Goal: Task Accomplishment & Management: Use online tool/utility

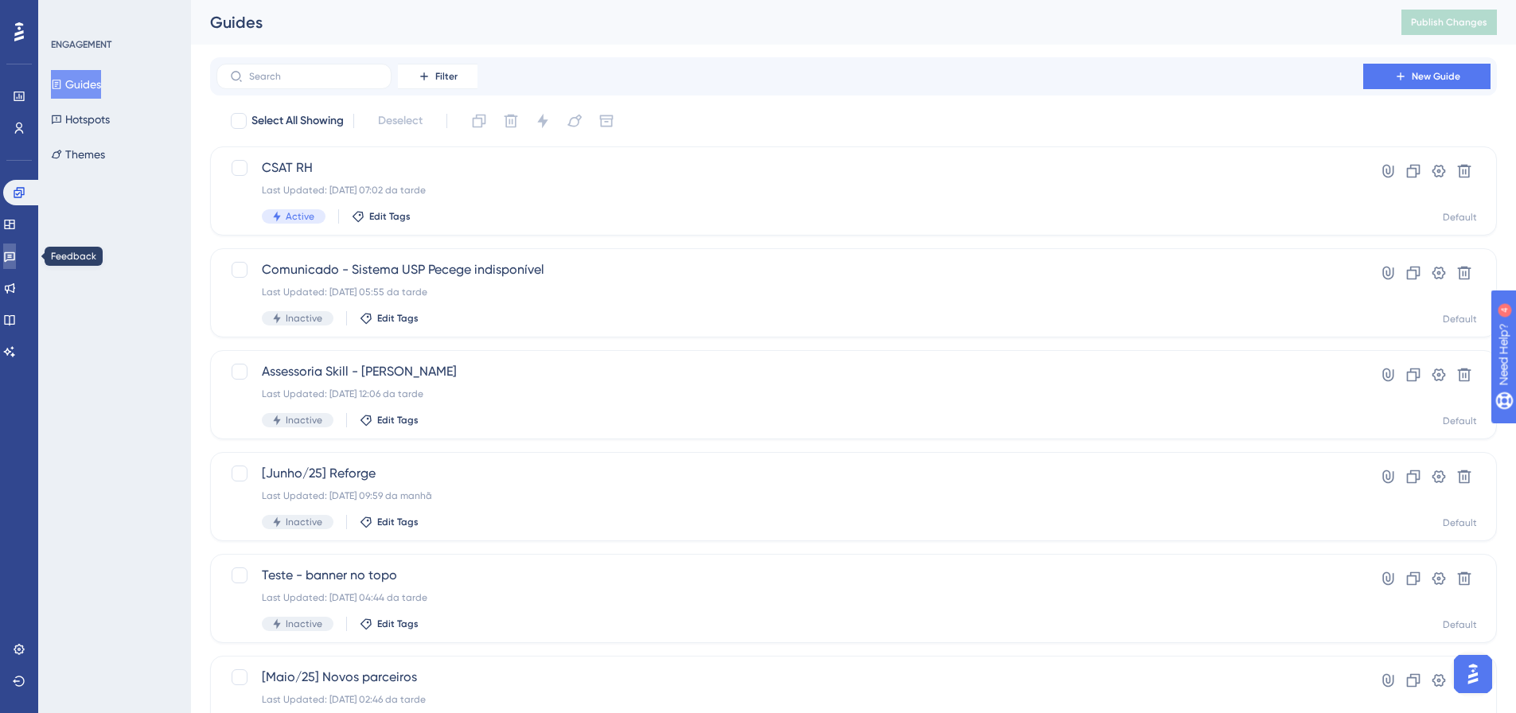
click at [16, 267] on link at bounding box center [9, 256] width 13 height 25
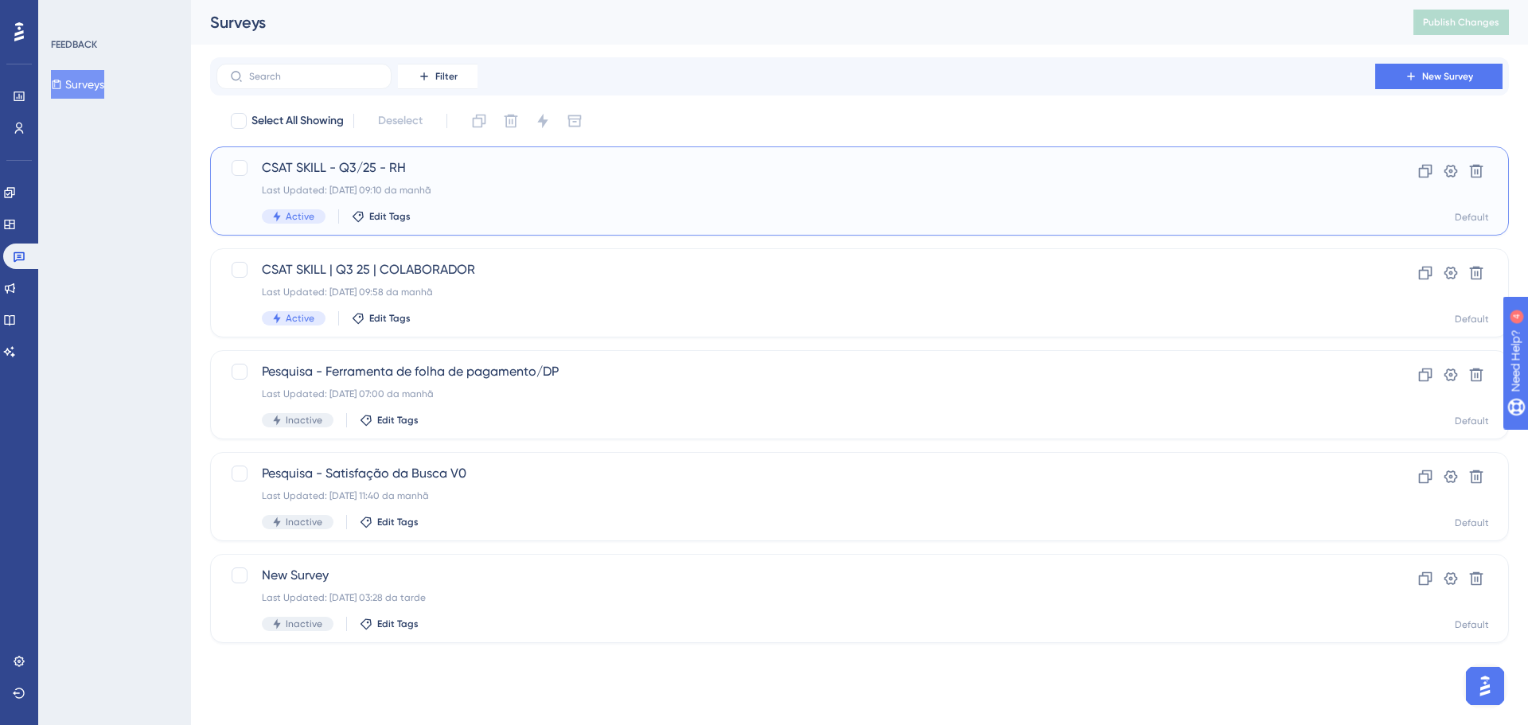
click at [368, 184] on div "Last Updated: 25.08.2025 09:10 da manhã" at bounding box center [796, 190] width 1068 height 13
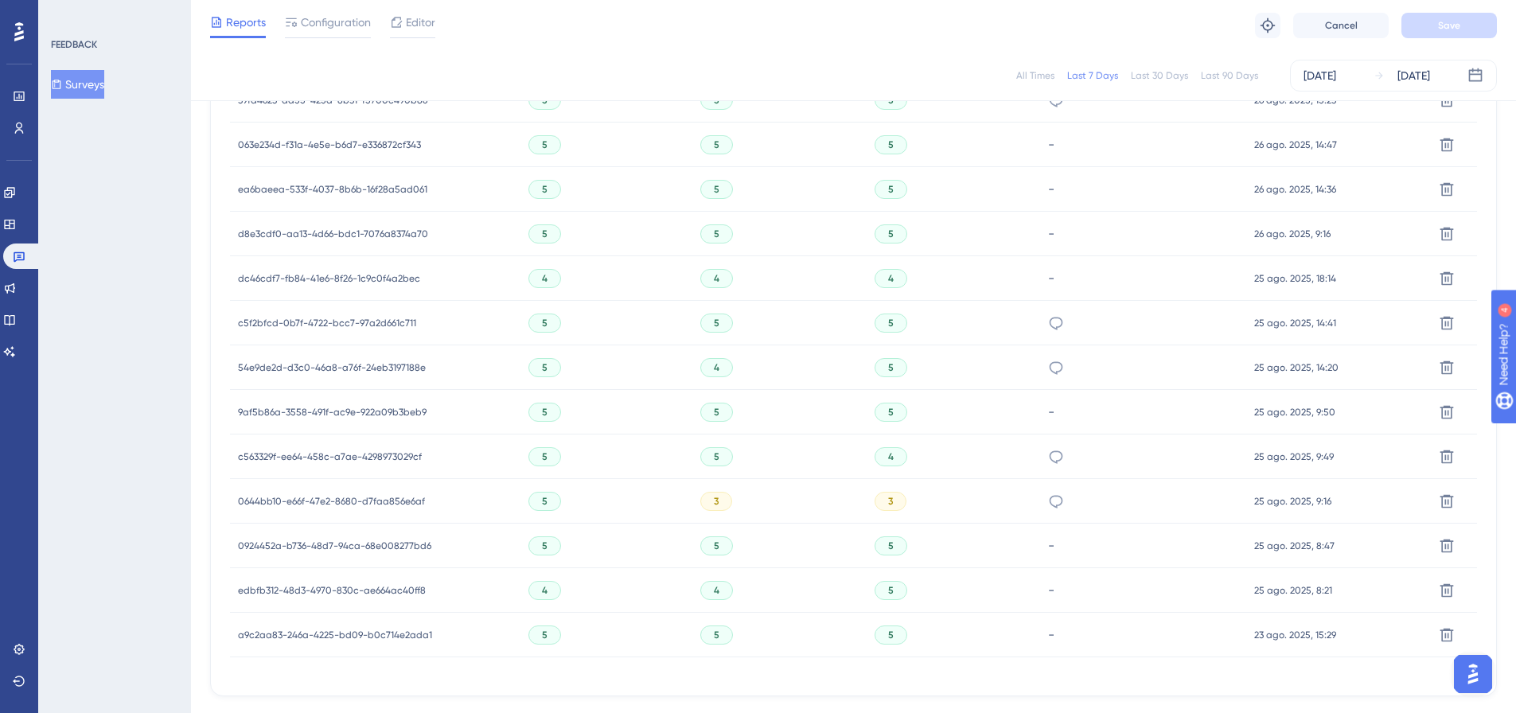
scroll to position [766, 0]
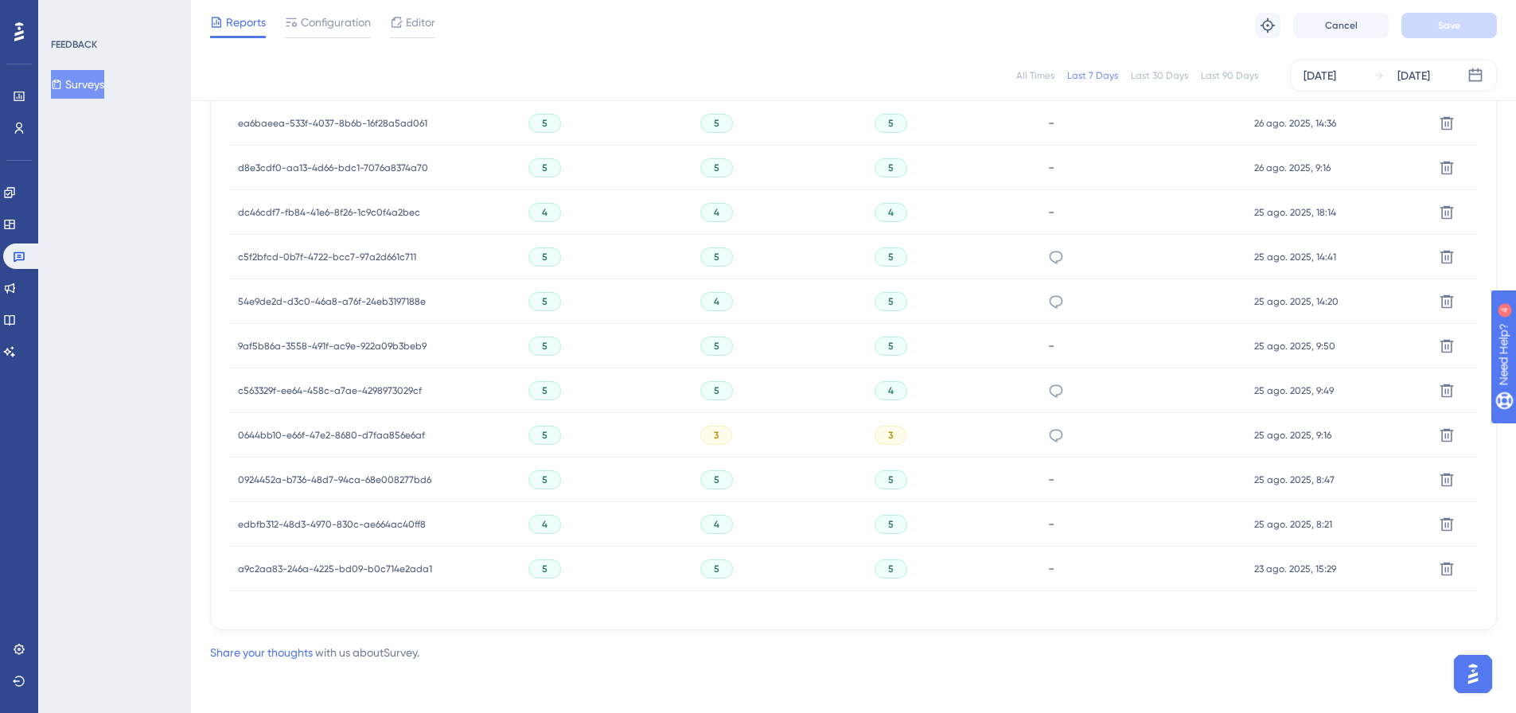
click at [371, 572] on span "a9c2aa83-246a-4225-bd09-b0c714e2ada1" at bounding box center [335, 569] width 194 height 13
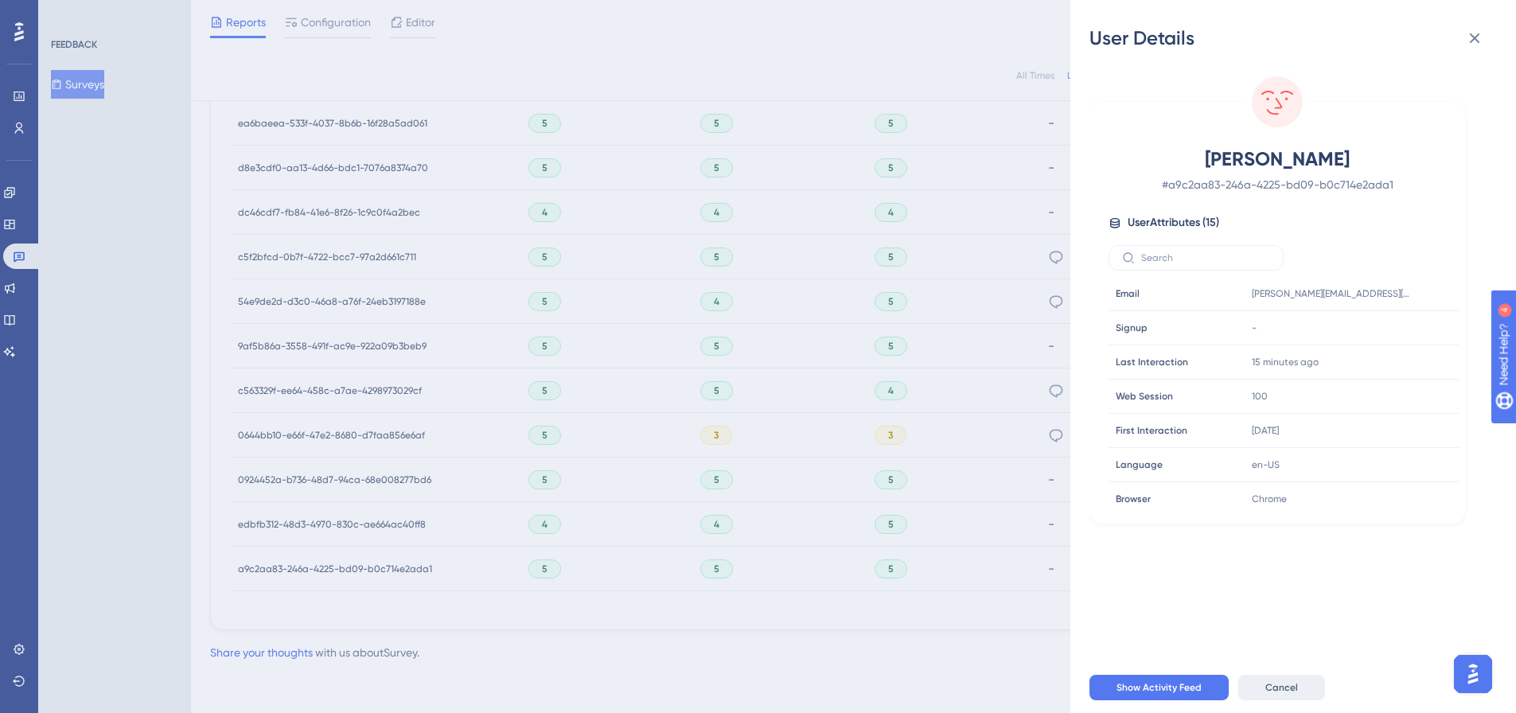
click at [1276, 694] on span "Cancel" at bounding box center [1282, 687] width 33 height 13
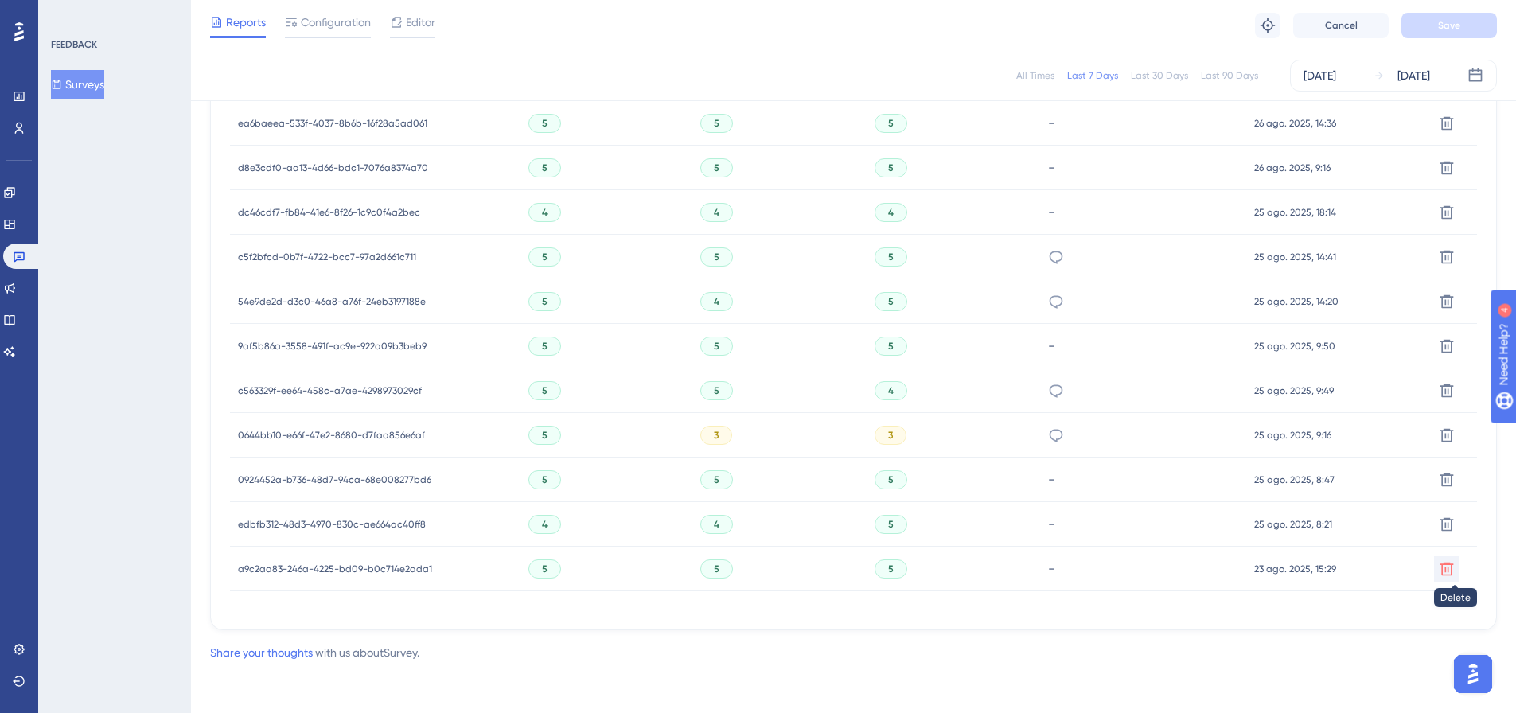
click at [1444, 568] on icon at bounding box center [1447, 569] width 16 height 16
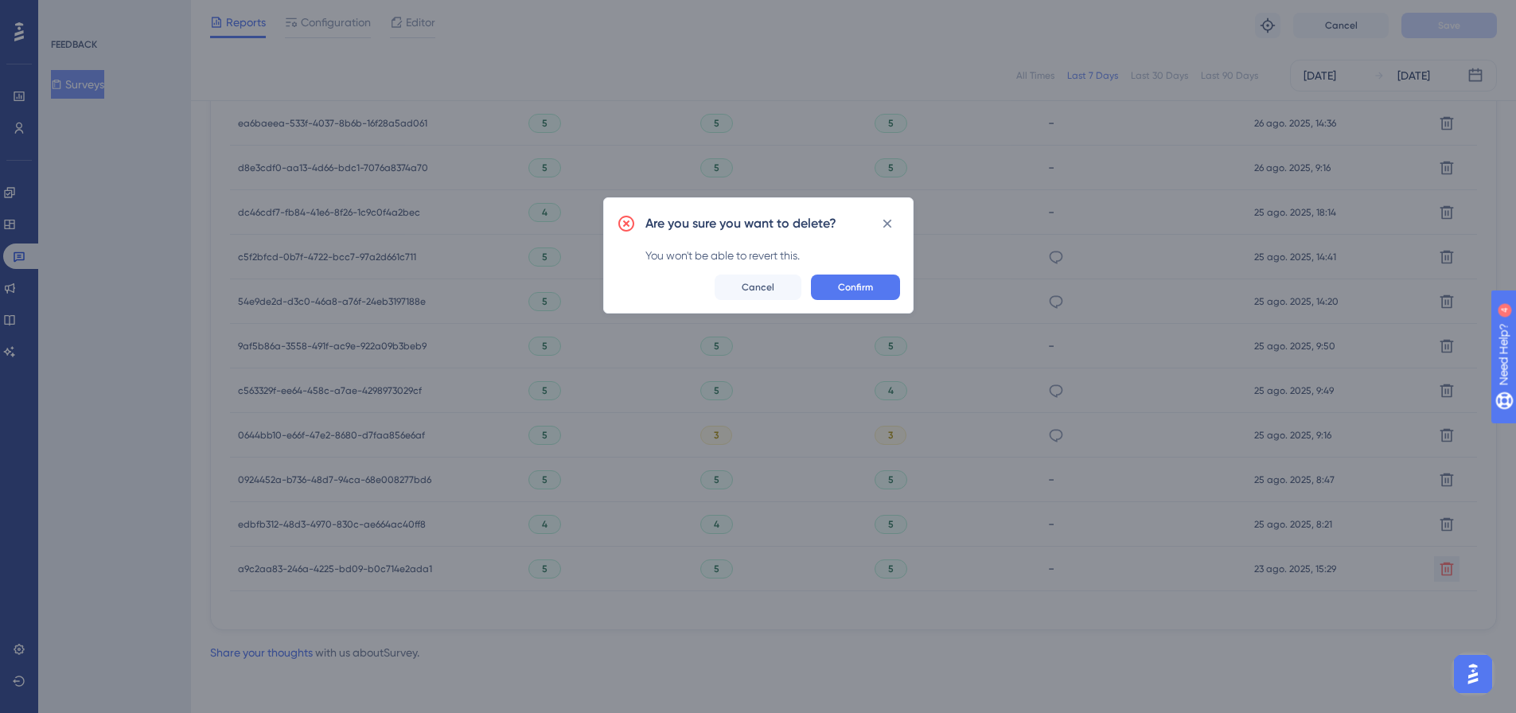
scroll to position [754, 0]
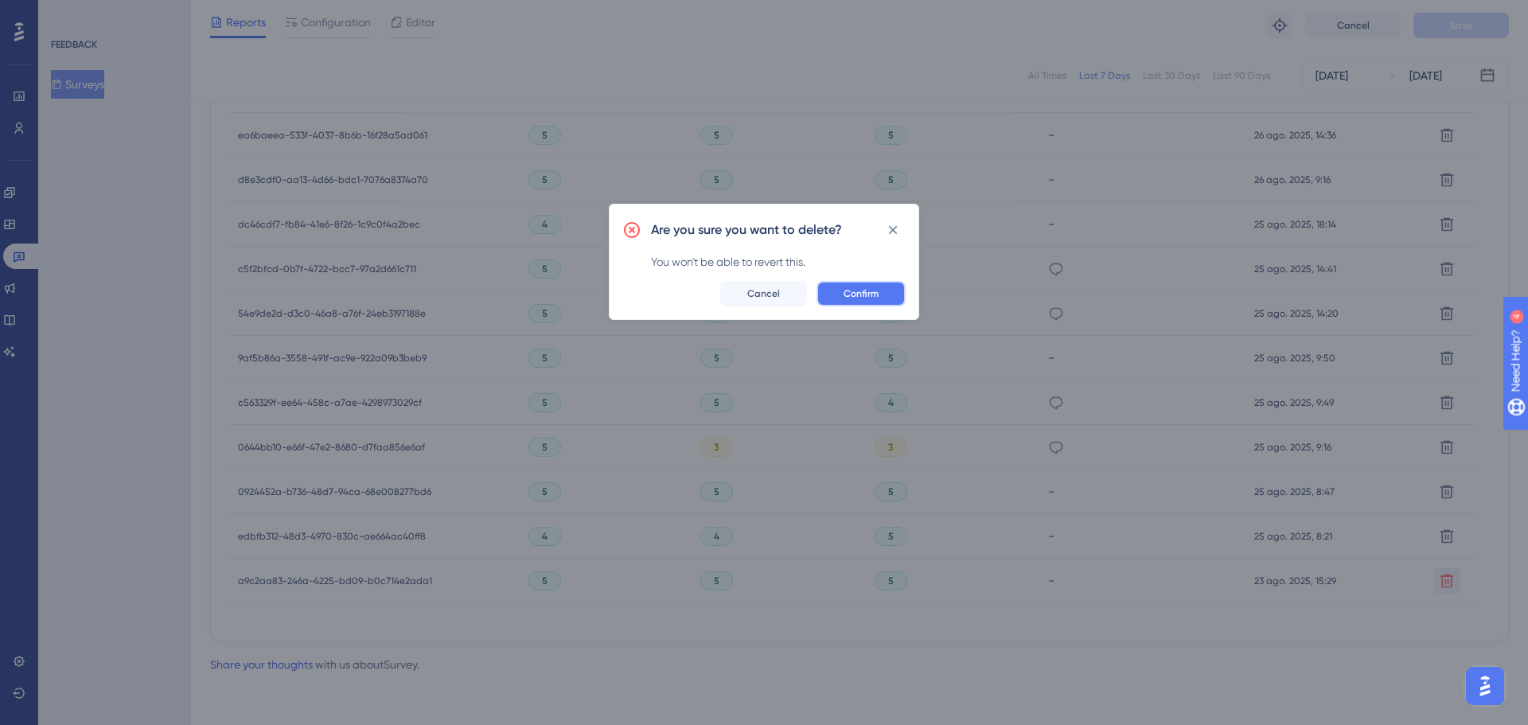
click at [865, 291] on span "Confirm" at bounding box center [861, 293] width 35 height 13
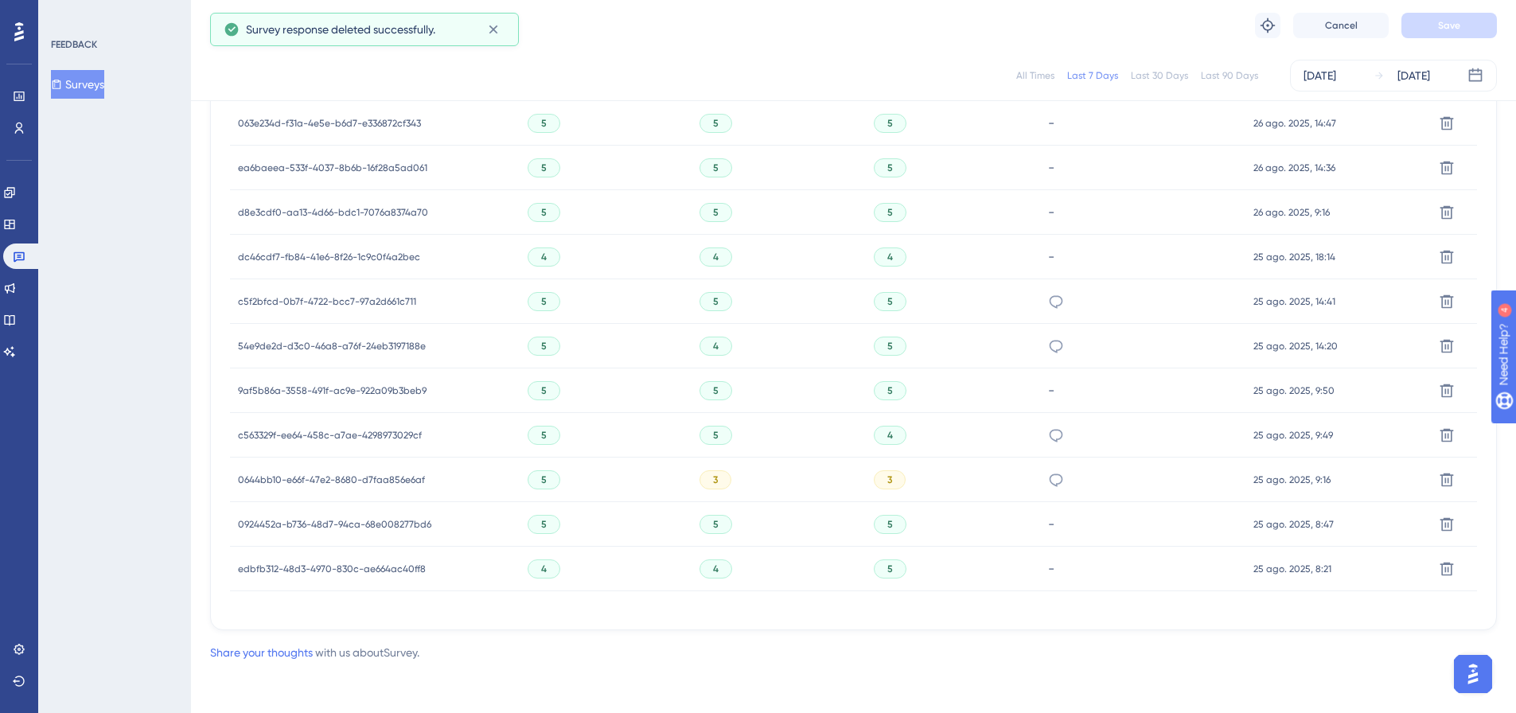
scroll to position [727, 0]
click at [385, 568] on span "edbfb312-48d3-4970-830c-ae664ac40ff8" at bounding box center [332, 569] width 188 height 13
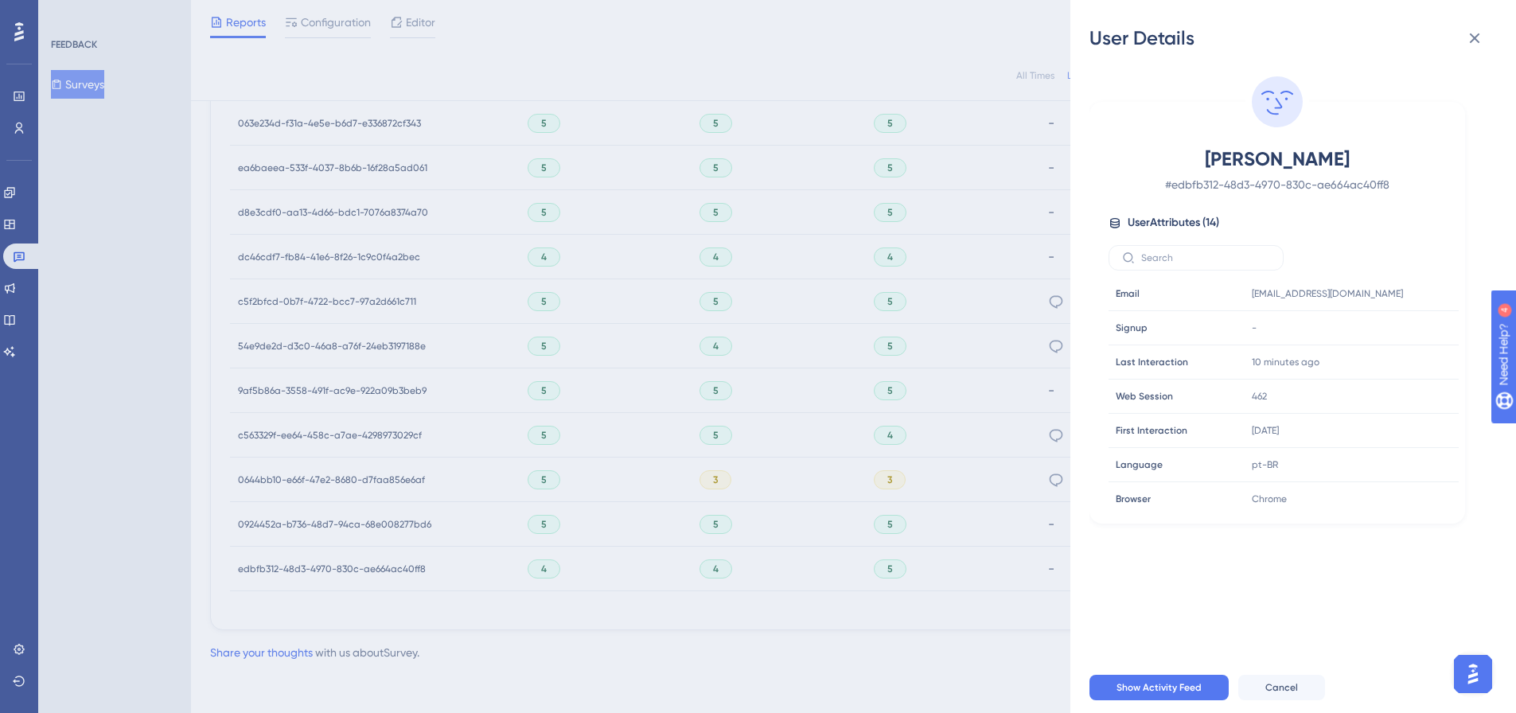
click at [875, 671] on div "User Details Romeo Miranda Moura # edbfb312-48d3-4970-830c-ae664ac40ff8 User At…" at bounding box center [758, 356] width 1516 height 713
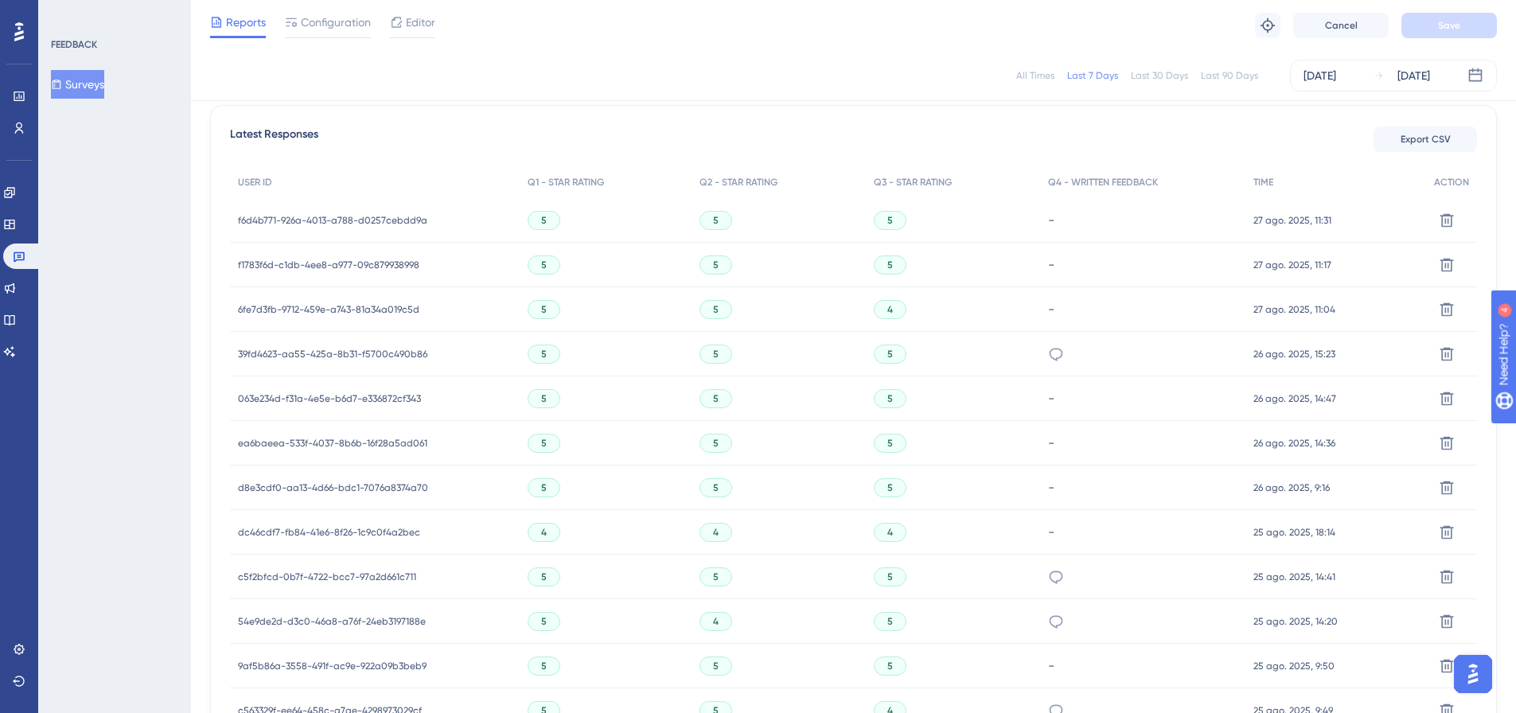
scroll to position [465, 12]
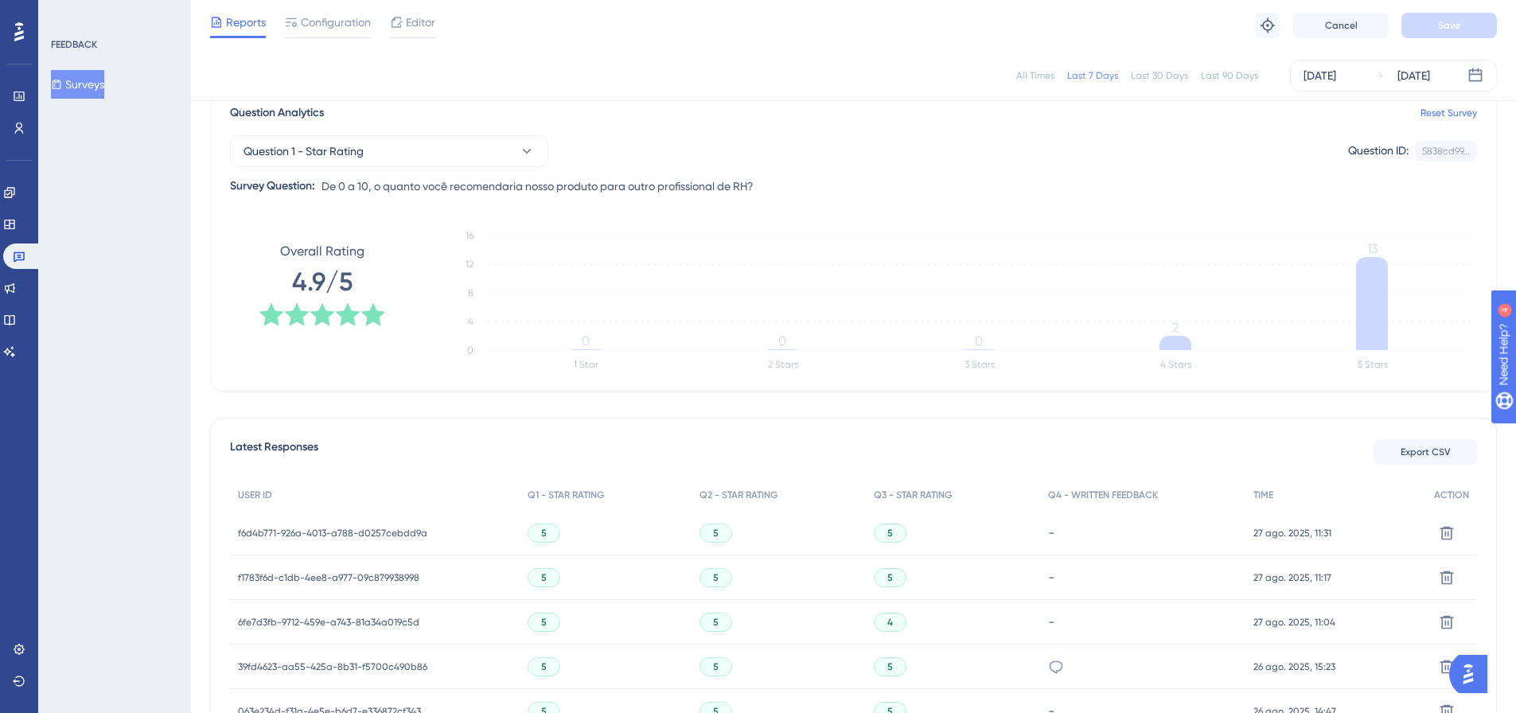
scroll to position [0, 12]
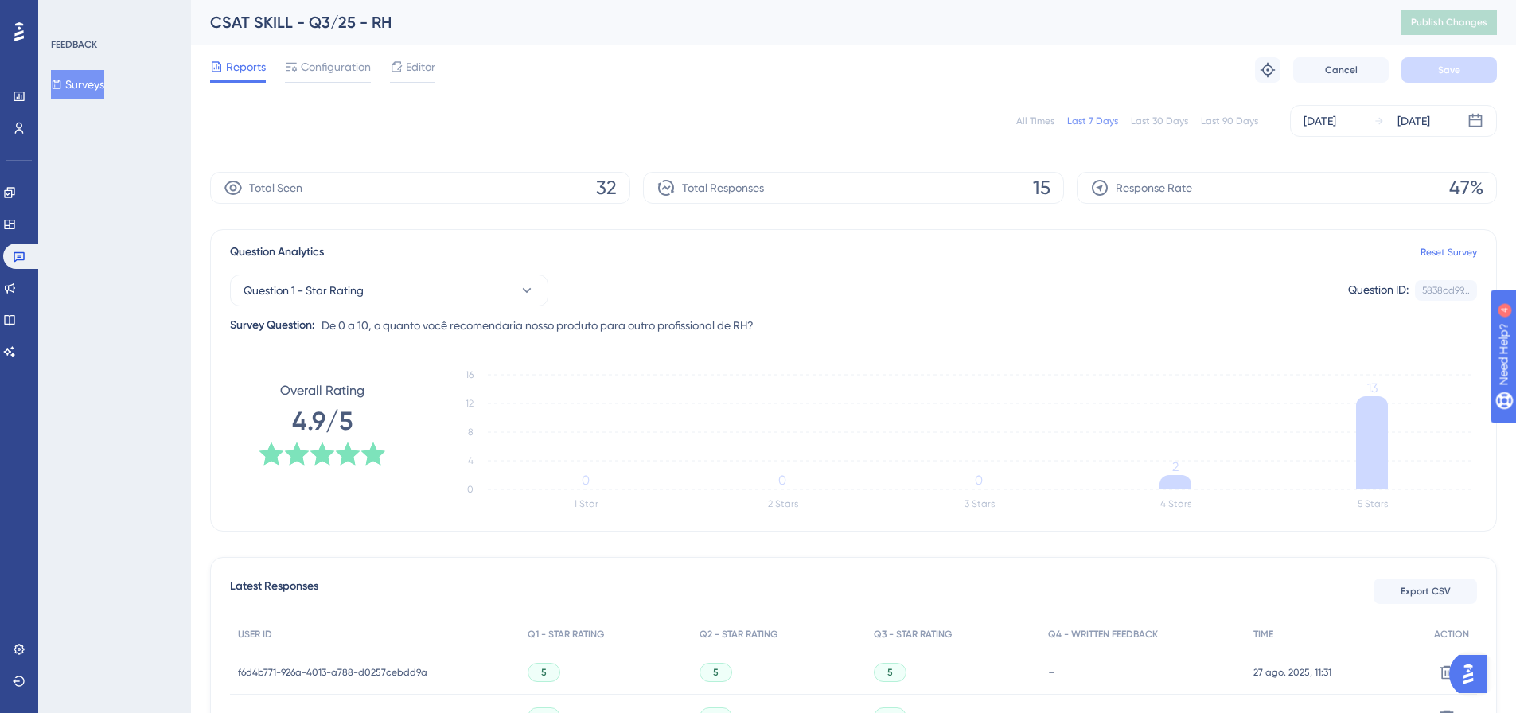
click at [1030, 119] on div "All Times" at bounding box center [1036, 121] width 38 height 13
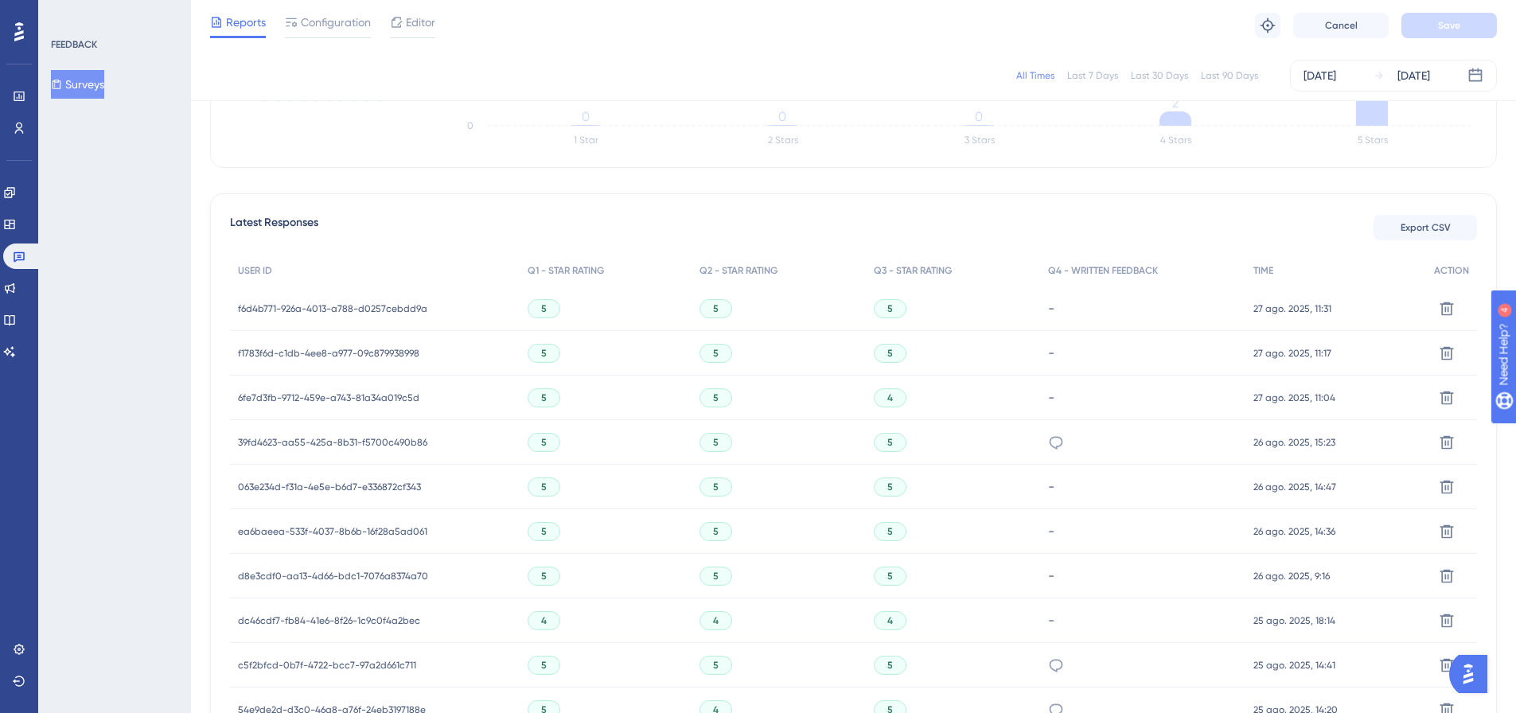
scroll to position [766, 12]
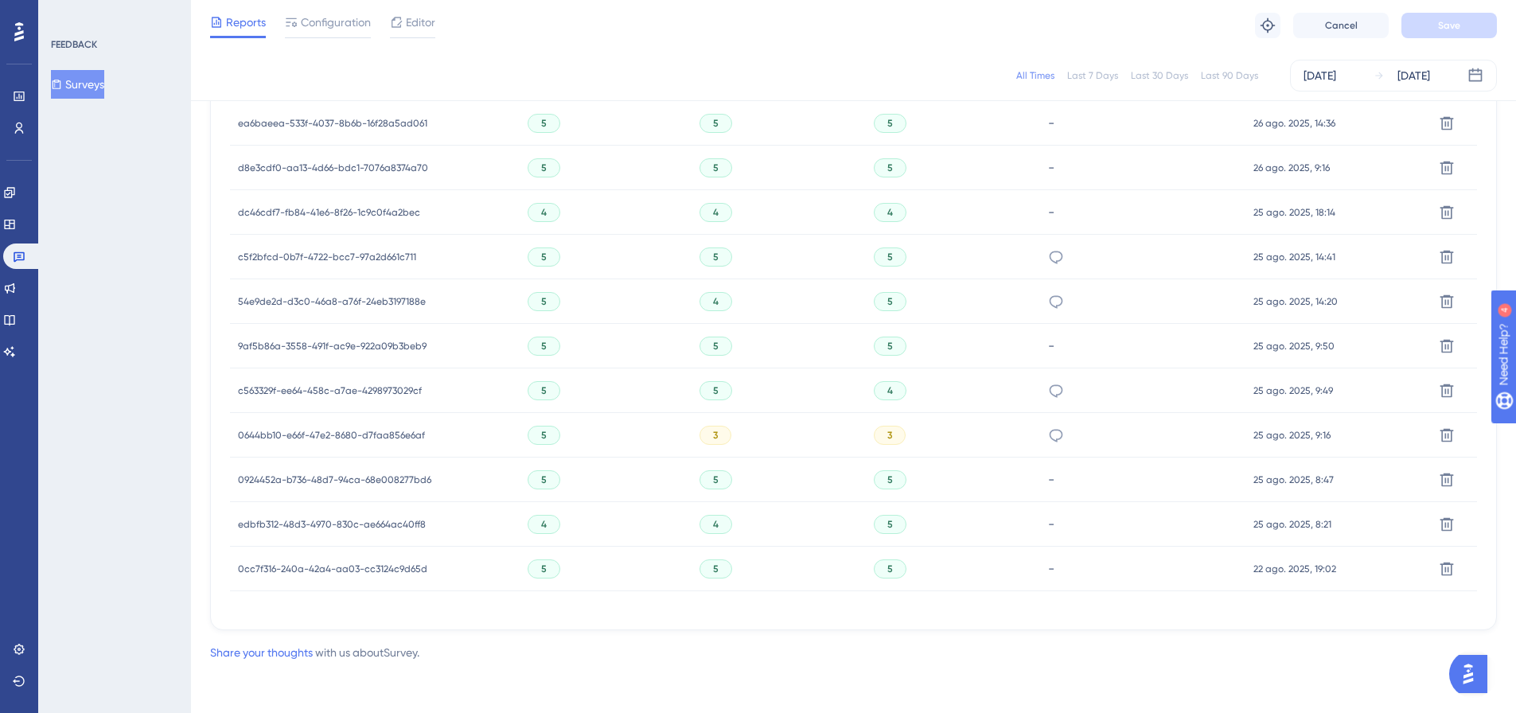
click at [408, 565] on span "0cc7f316-240a-42a4-aa03-cc3124c9d65d" at bounding box center [332, 569] width 189 height 13
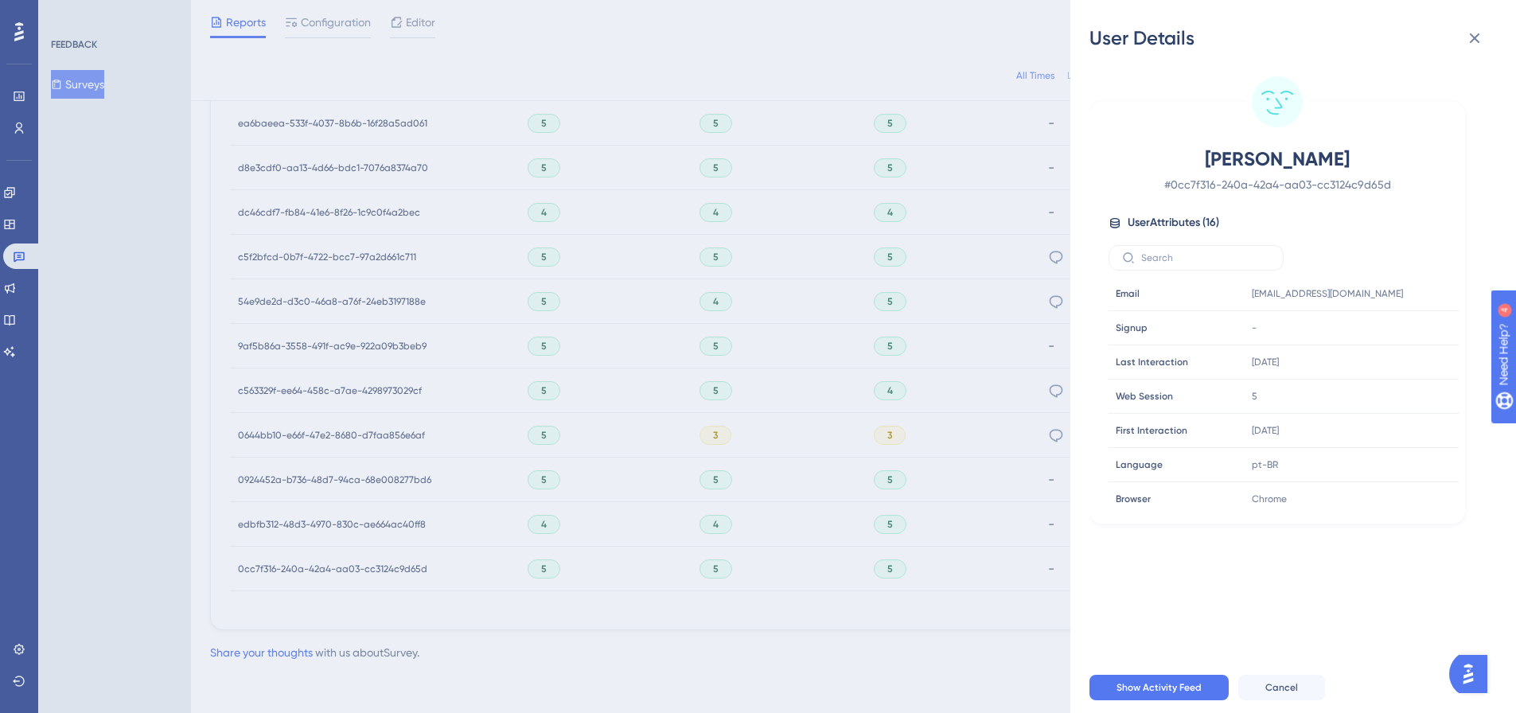
click at [740, 662] on div "User Details [PERSON_NAME] # 0cc7f316-240a-42a4-aa03-cc3124c9d65d User Attribut…" at bounding box center [758, 356] width 1516 height 713
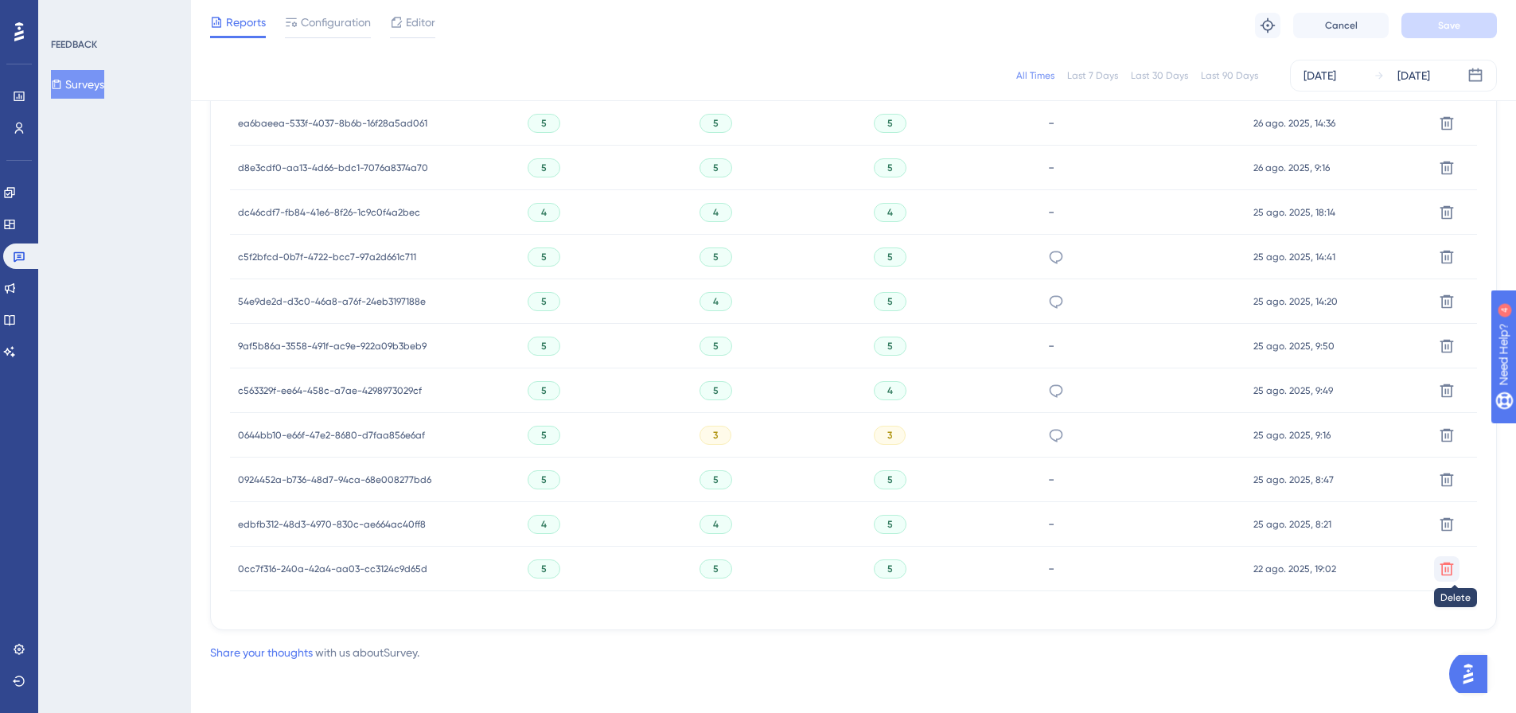
click at [1439, 571] on icon at bounding box center [1447, 569] width 16 height 16
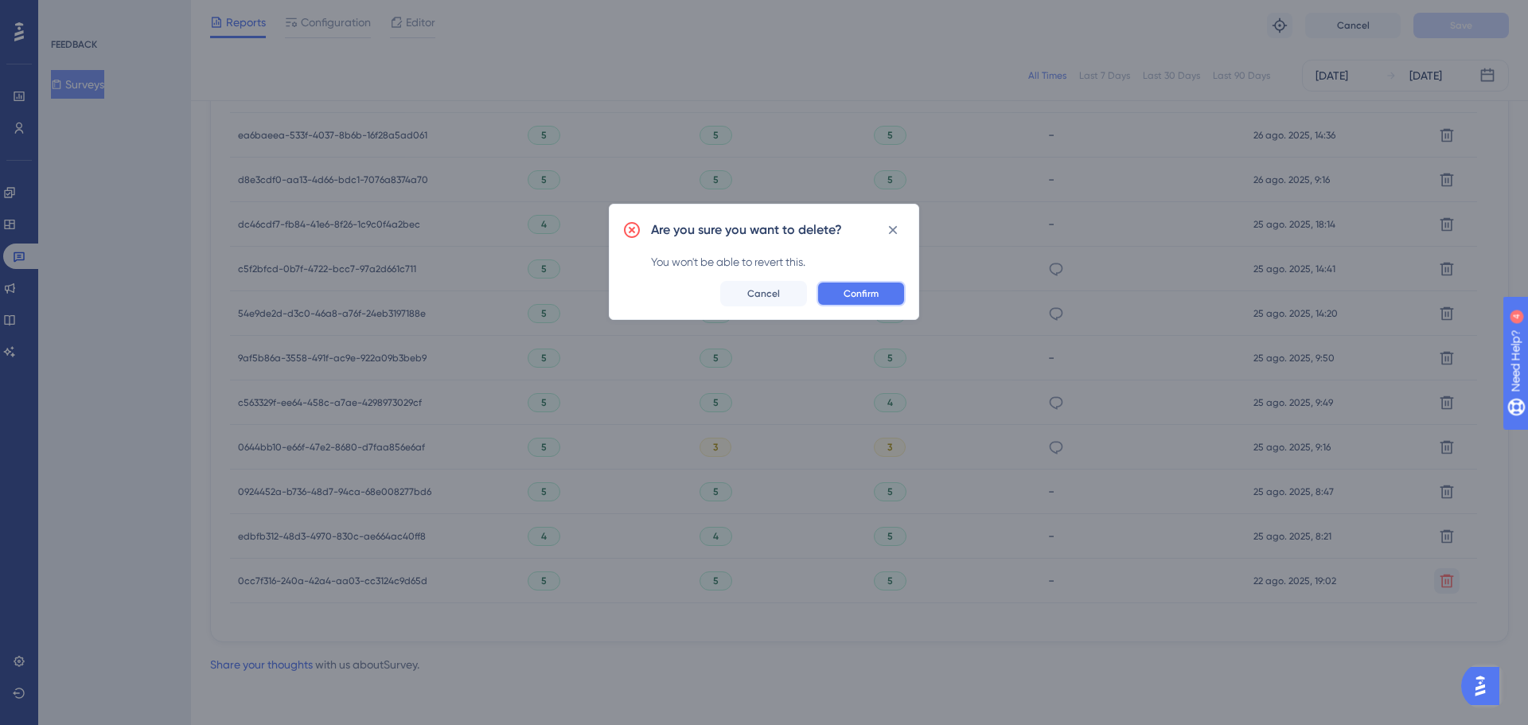
click at [860, 298] on span "Confirm" at bounding box center [861, 293] width 35 height 13
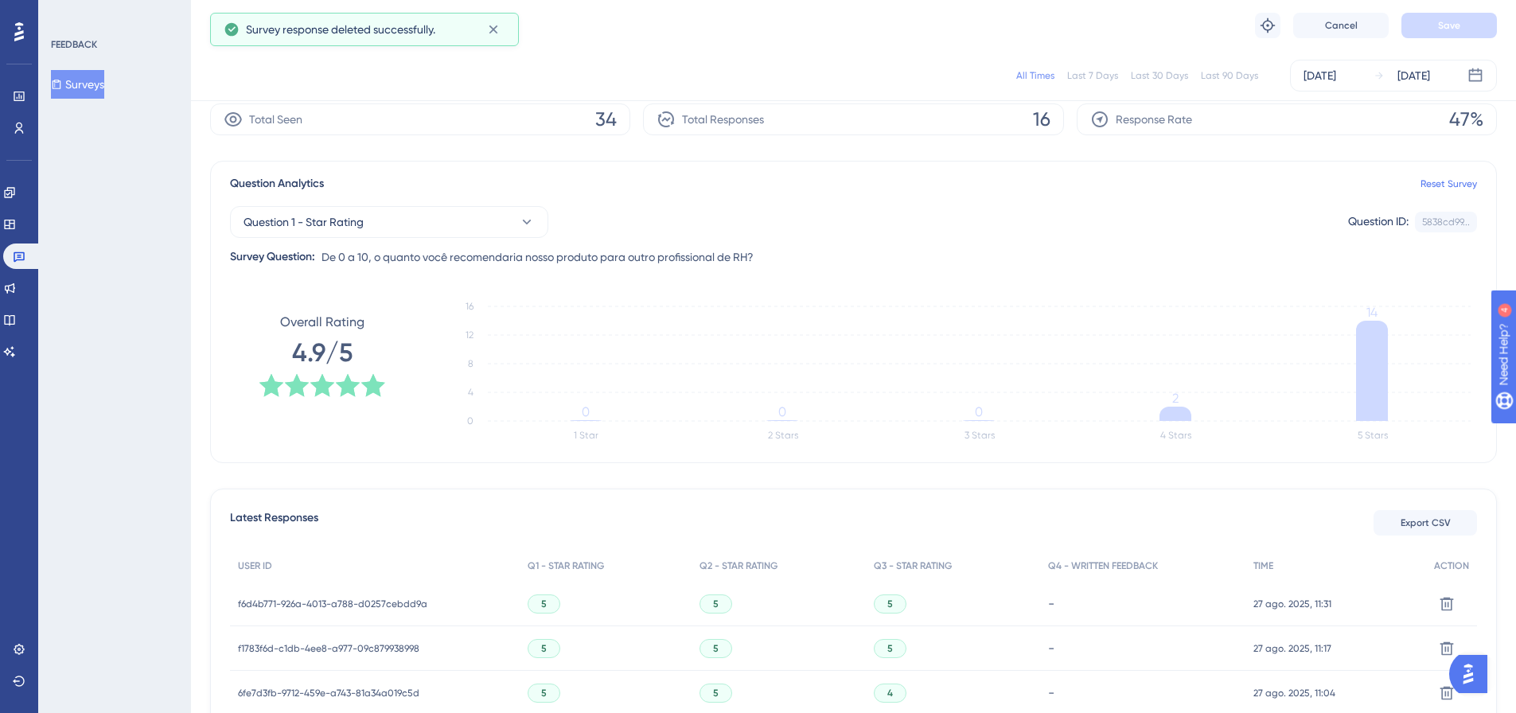
scroll to position [0, 0]
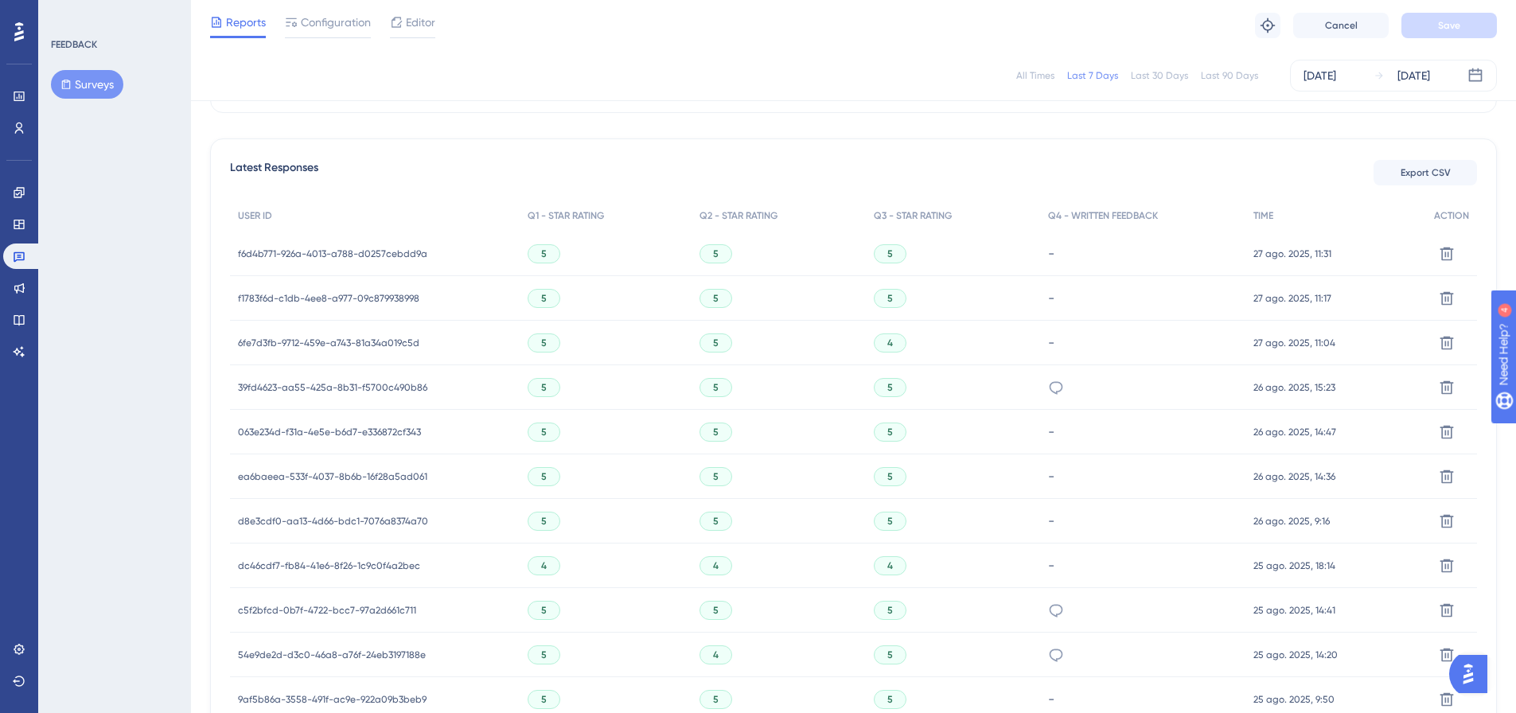
scroll to position [403, 0]
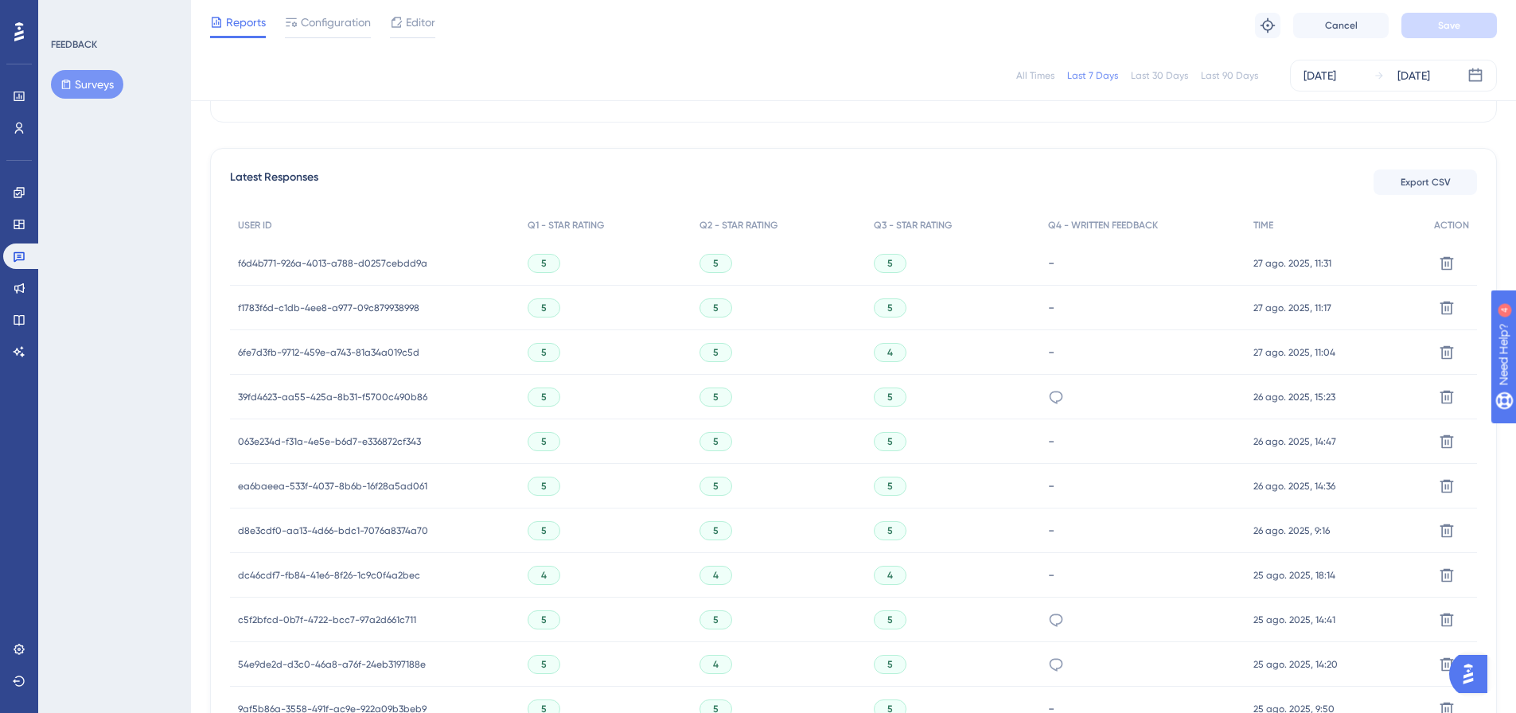
click at [410, 259] on span "f6d4b771-926a-4013-a788-d0257cebdd9a" at bounding box center [332, 263] width 189 height 13
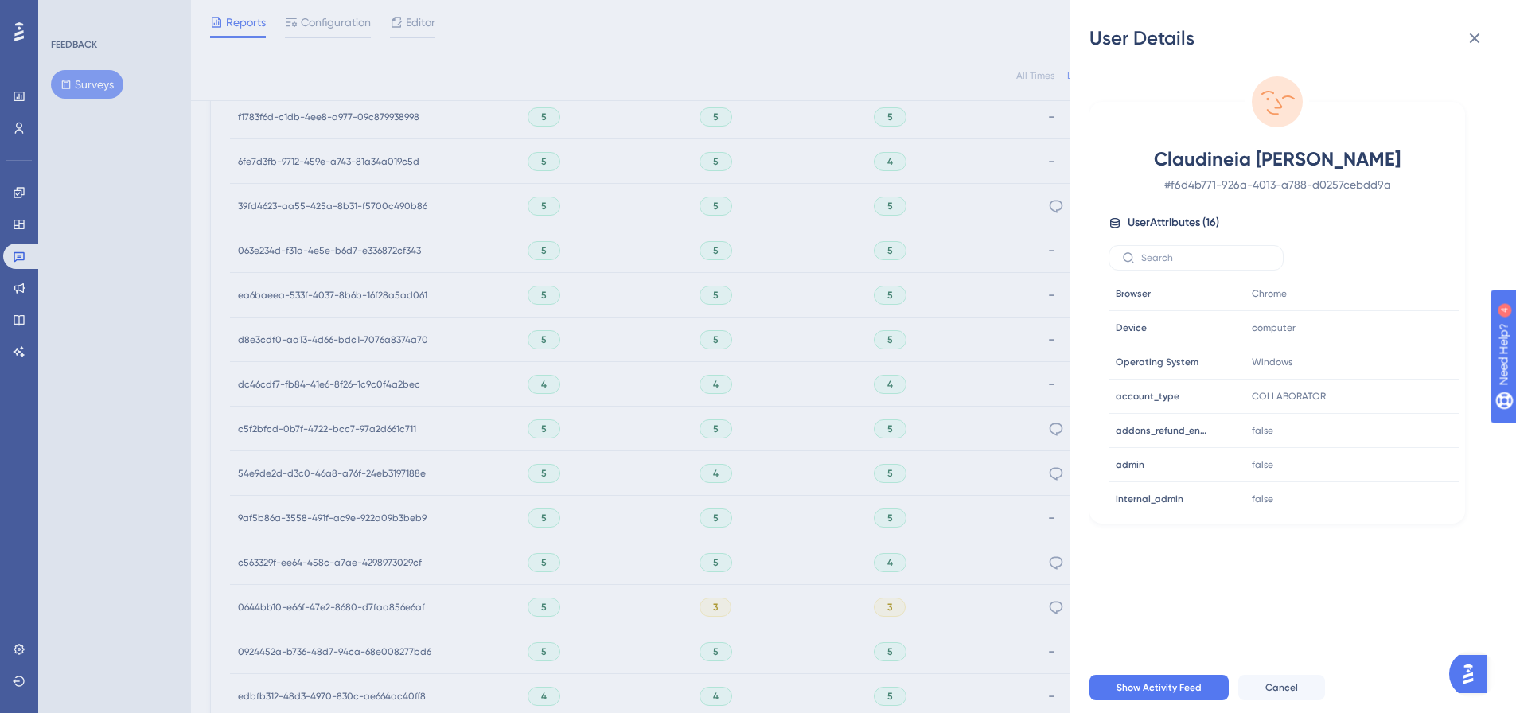
scroll to position [205, 0]
click at [1394, 400] on icon at bounding box center [1399, 396] width 16 height 16
click at [0, 0] on div "User Details Claudineia Aparecida Eugenio # f6d4b771-926a-4013-a788-d0257cebdd9…" at bounding box center [0, 0] width 0 height 0
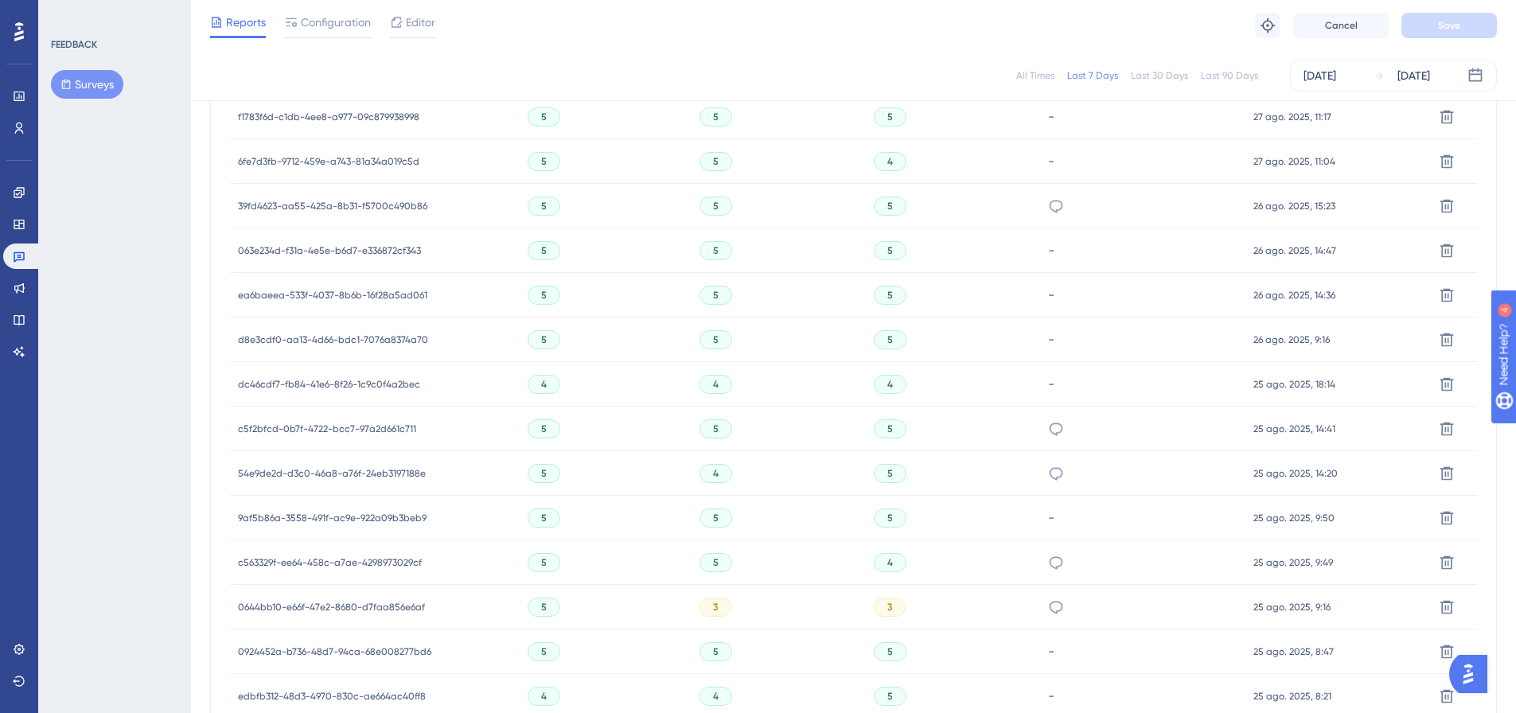
click at [336, 21] on span "Configuration" at bounding box center [336, 22] width 70 height 19
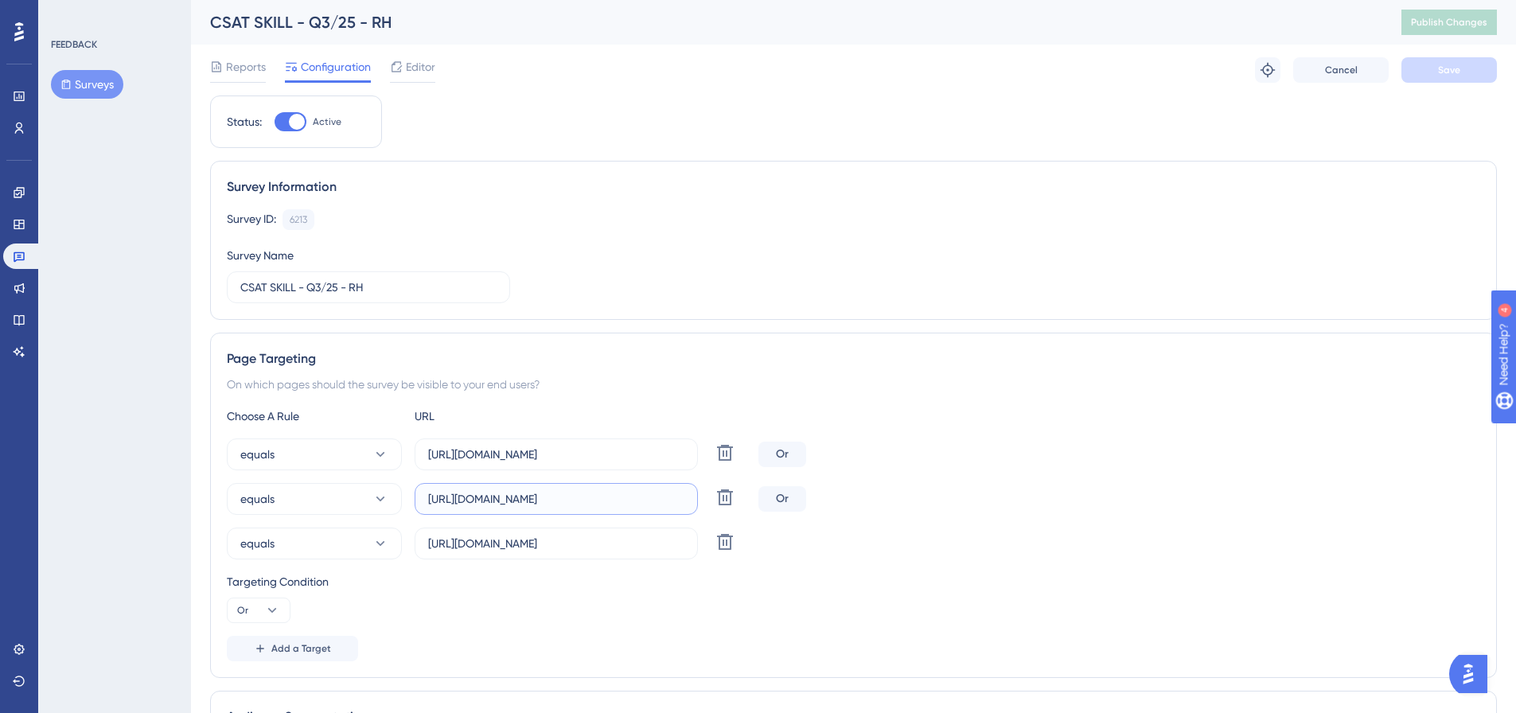
click at [470, 497] on input "https://app.skillhub.me/app/requests" at bounding box center [556, 499] width 256 height 18
paste input "text"
type input "https://app.skillhub.me/app/requests"
click at [474, 460] on input "https://app.skillhub.me/app/users" at bounding box center [556, 455] width 256 height 18
click at [565, 504] on input "https://app.skillhub.me/app/requests" at bounding box center [556, 499] width 256 height 18
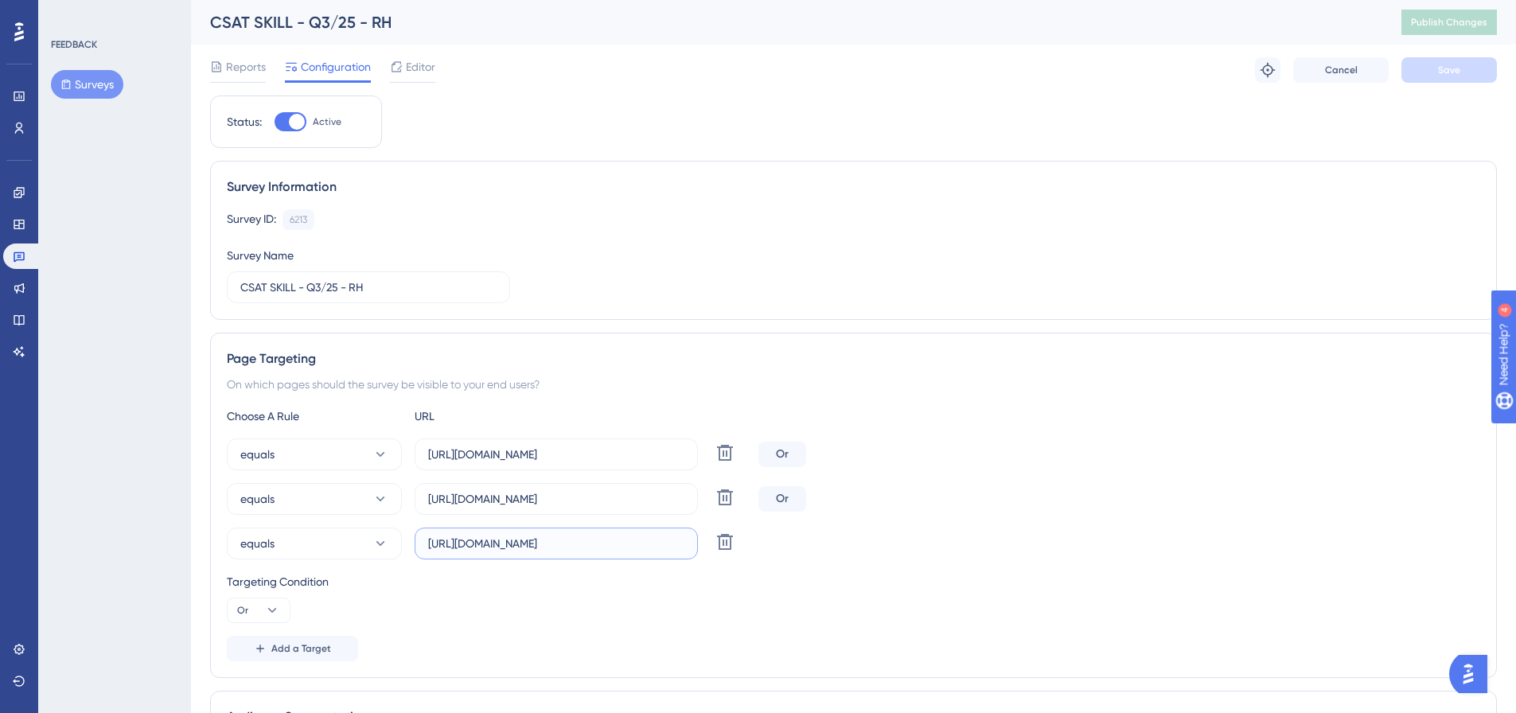
click at [454, 545] on input "https://portal.skillhub.me/admin/dashboard" at bounding box center [556, 544] width 256 height 18
click at [251, 54] on div "Reports Configuration Editor Troubleshoot Cancel Save" at bounding box center [853, 70] width 1287 height 51
click at [249, 65] on span "Reports" at bounding box center [246, 66] width 40 height 19
